Goal: Transaction & Acquisition: Obtain resource

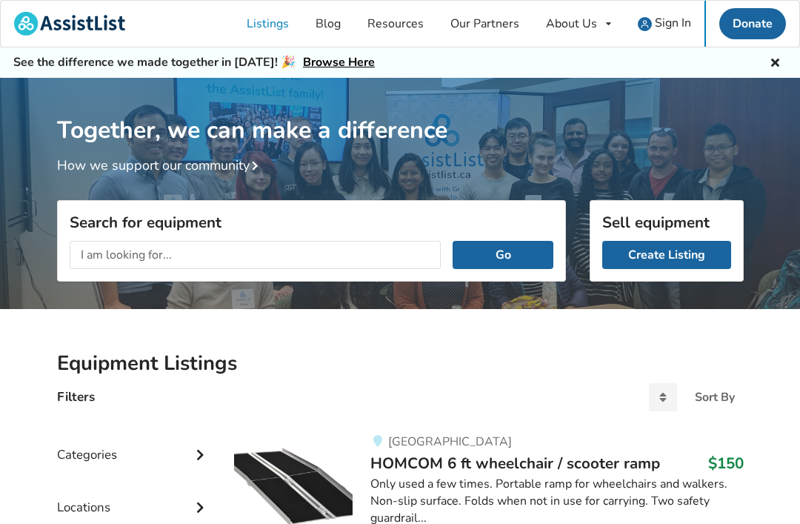
click at [366, 256] on input "text" at bounding box center [256, 255] width 372 height 28
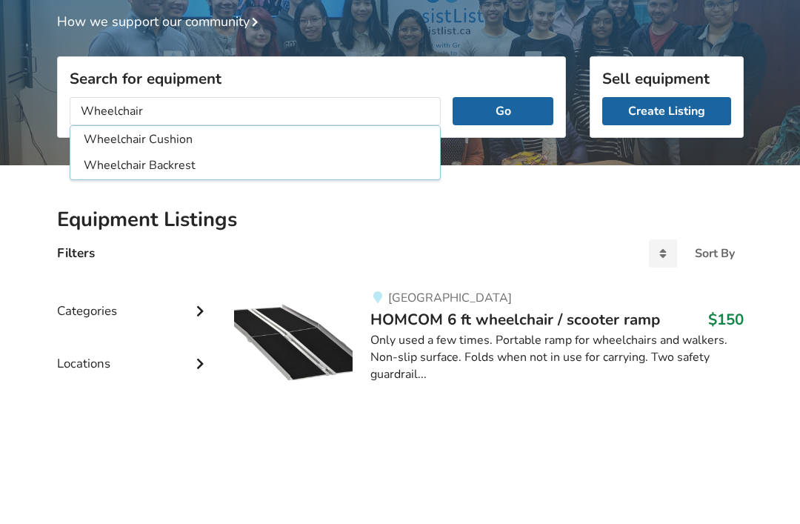
type input "Wheelchair"
click at [509, 241] on button "Go" at bounding box center [503, 255] width 100 height 28
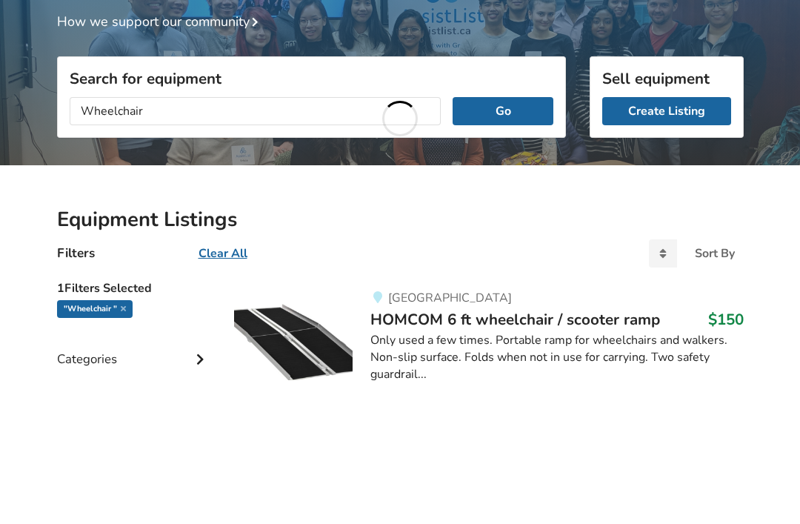
scroll to position [144, 0]
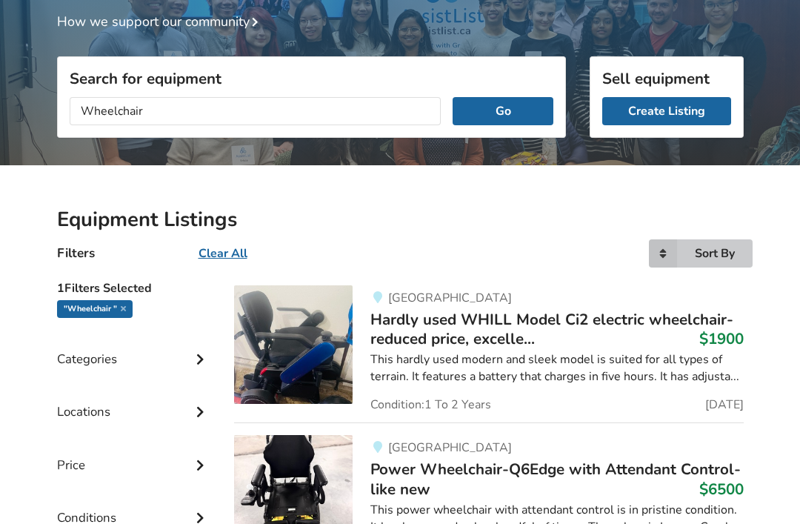
click at [716, 259] on div "Sort By" at bounding box center [715, 253] width 40 height 12
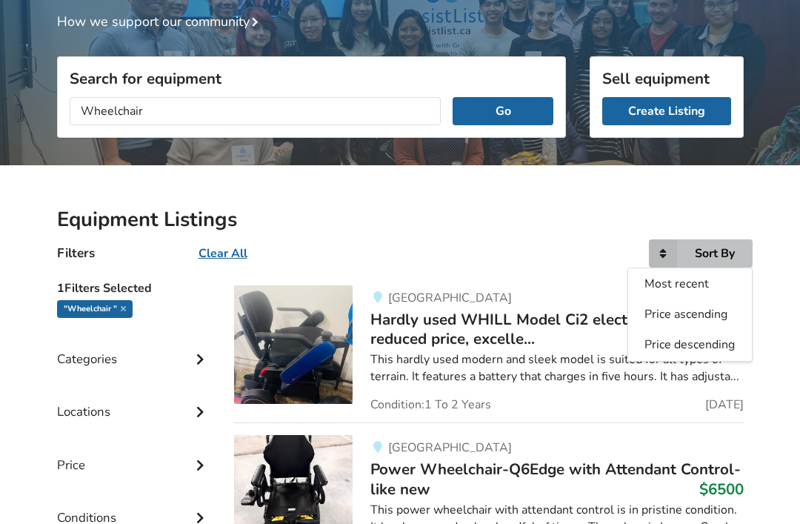
click at [710, 312] on span "Price ascending" at bounding box center [685, 314] width 83 height 16
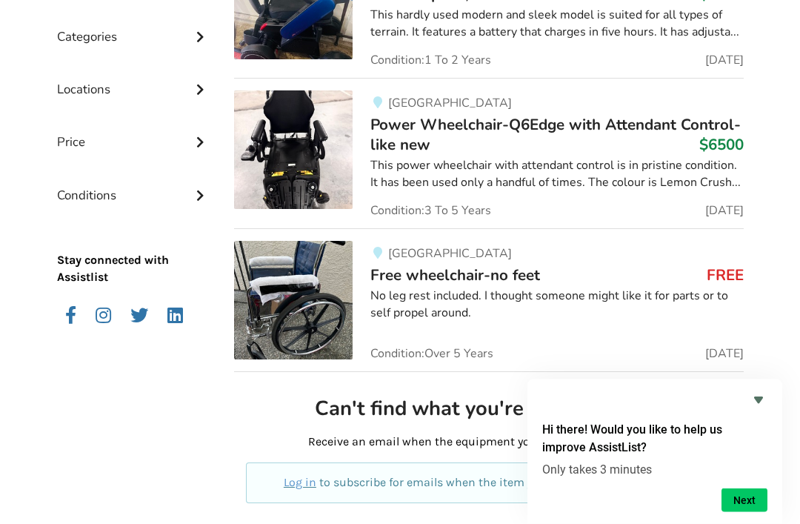
scroll to position [488, 0]
click at [279, 279] on img at bounding box center [293, 300] width 119 height 119
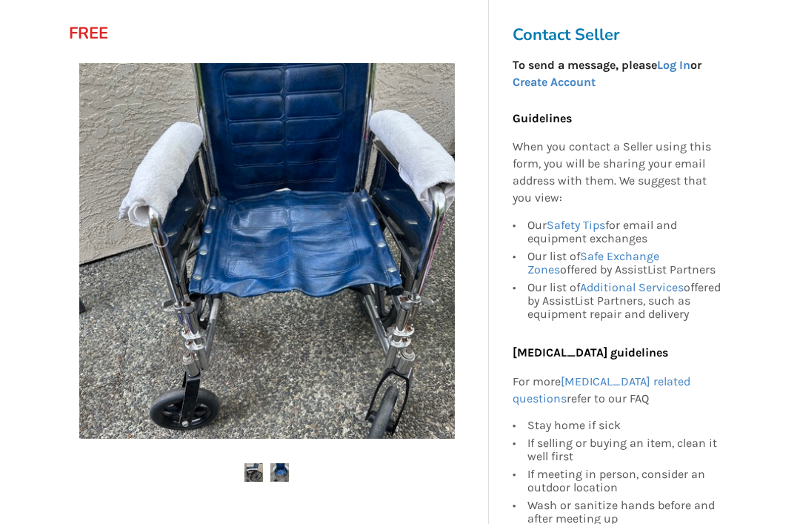
scroll to position [207, 0]
click at [187, 221] on img at bounding box center [267, 251] width 376 height 376
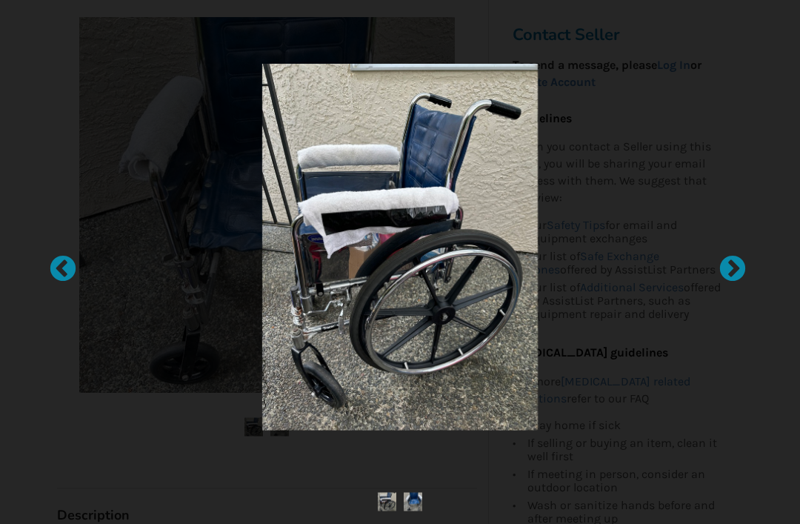
scroll to position [253, 0]
click at [722, 270] on div at bounding box center [725, 262] width 15 height 15
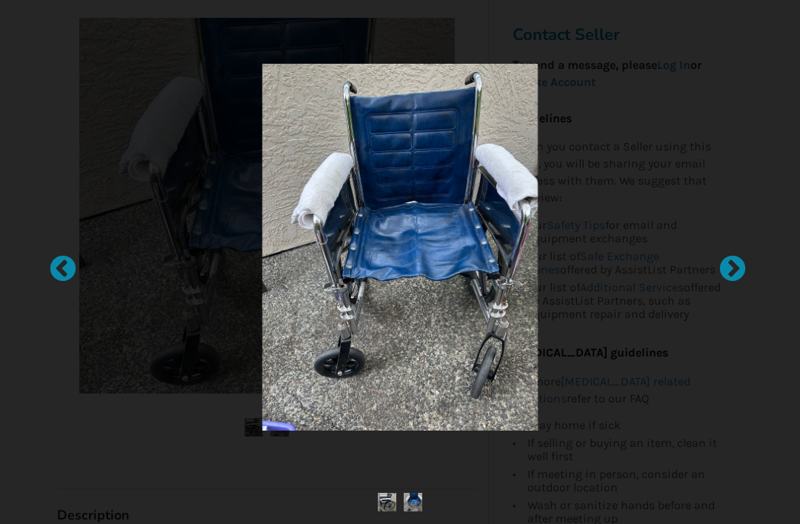
scroll to position [252, 0]
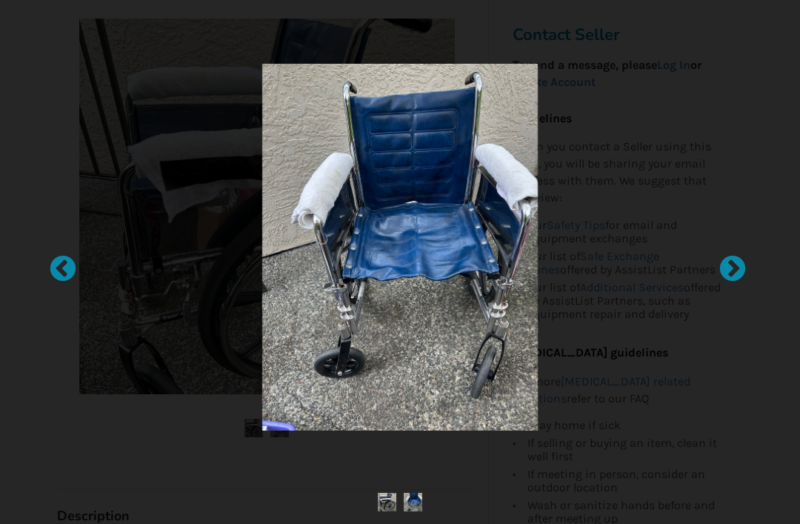
click at [63, 270] on div at bounding box center [55, 262] width 15 height 15
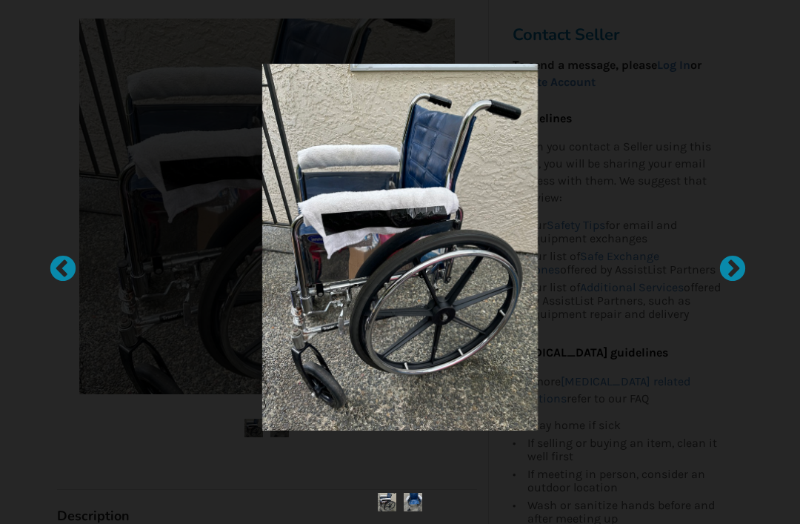
click at [732, 270] on div at bounding box center [725, 262] width 15 height 15
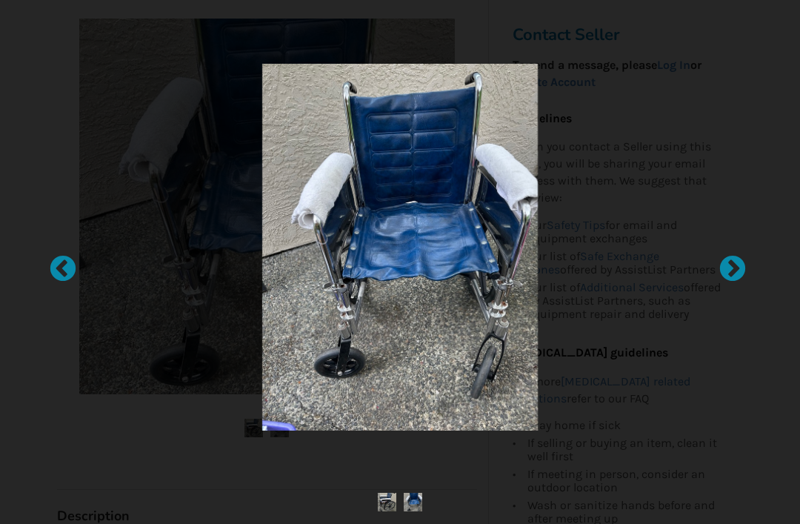
click at [733, 270] on div at bounding box center [725, 262] width 15 height 15
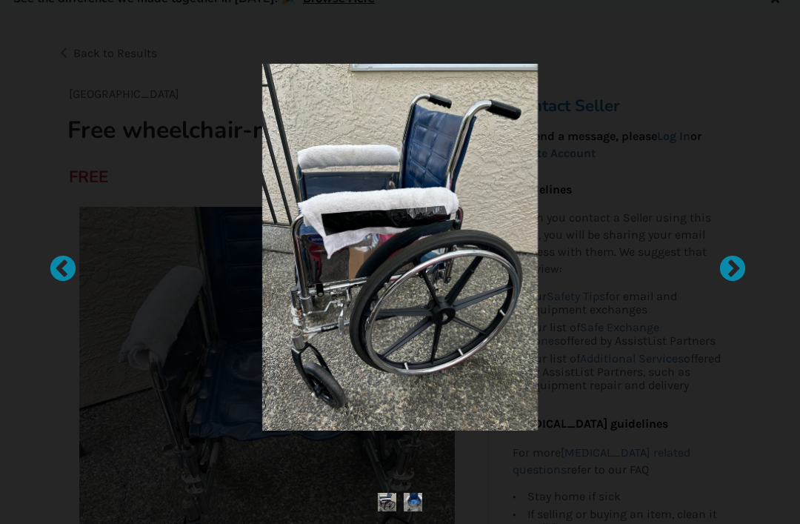
scroll to position [0, 0]
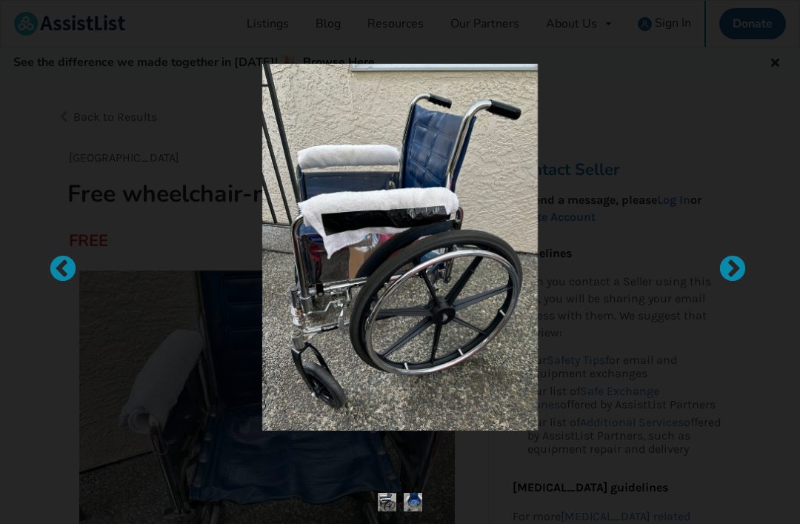
click at [664, 184] on div at bounding box center [400, 247] width 550 height 367
click at [736, 102] on div at bounding box center [400, 262] width 800 height 524
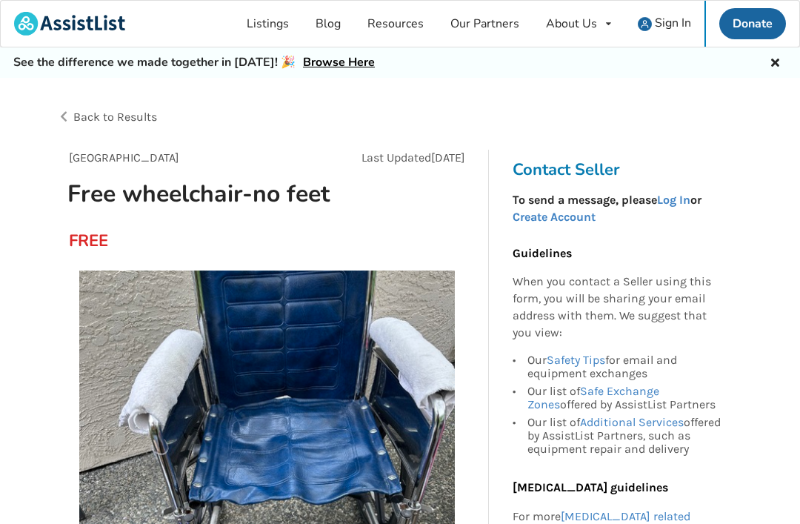
click at [703, 133] on div "Back to Results" at bounding box center [400, 128] width 687 height 65
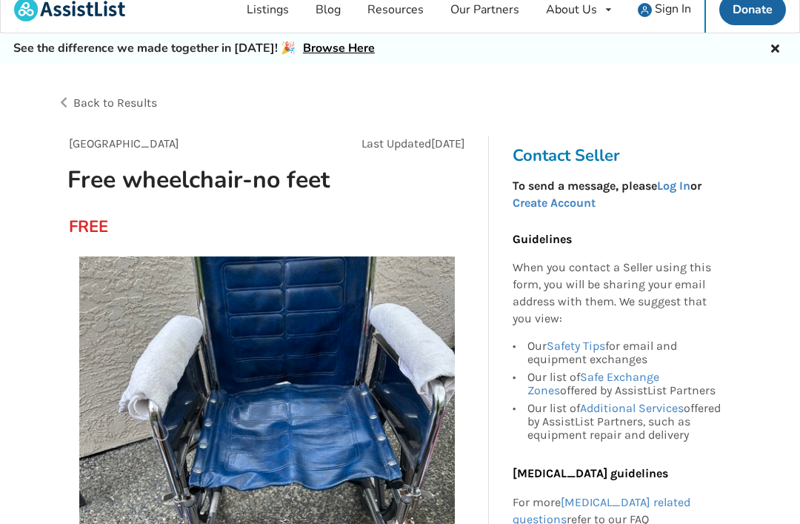
scroll to position [17, 0]
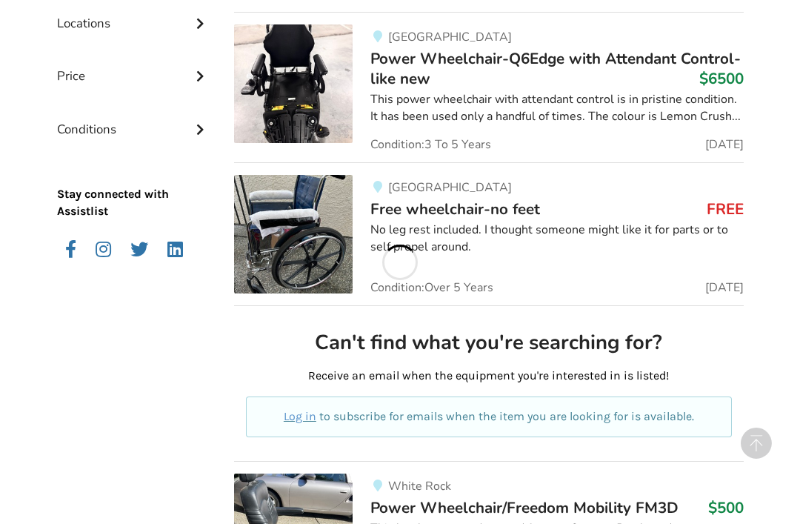
scroll to position [547, 0]
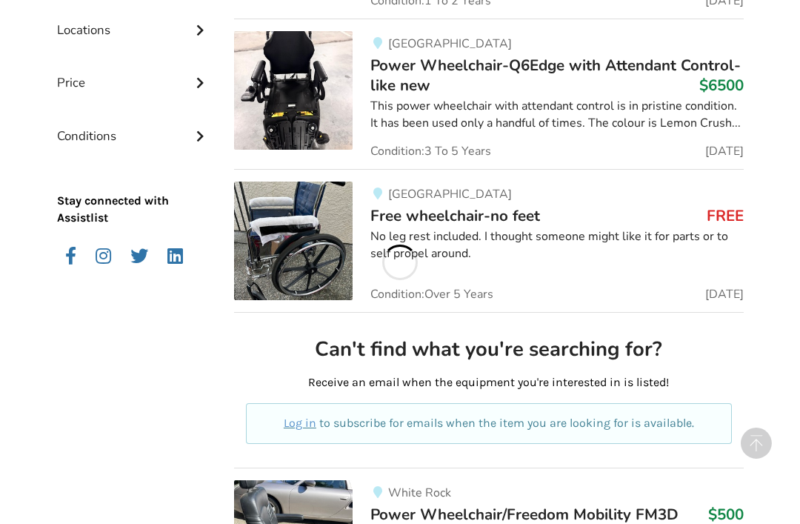
click at [282, 230] on img at bounding box center [293, 240] width 119 height 119
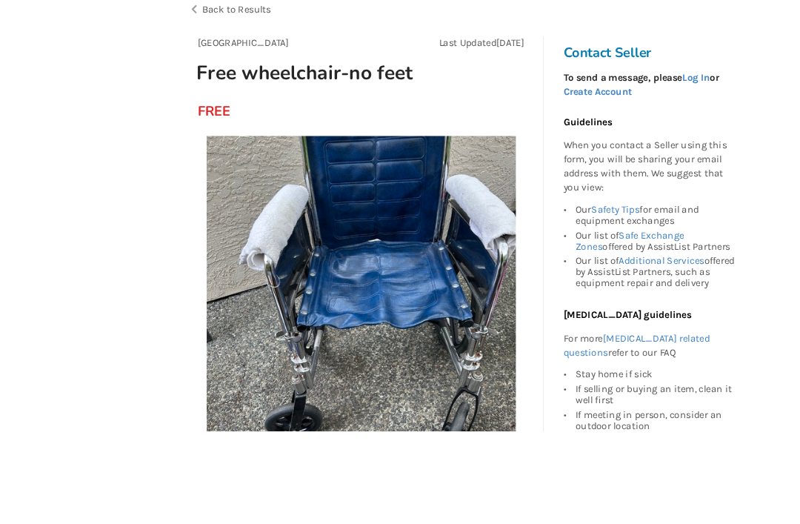
scroll to position [163, 0]
